Goal: Information Seeking & Learning: Learn about a topic

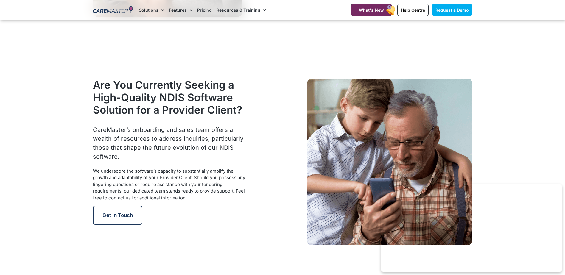
scroll to position [774, 0]
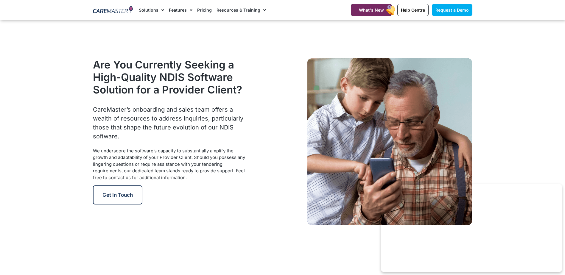
click at [201, 11] on link "Pricing" at bounding box center [204, 10] width 15 height 20
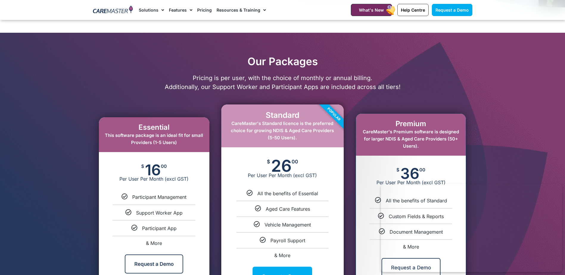
scroll to position [149, 0]
